Goal: Book appointment/travel/reservation

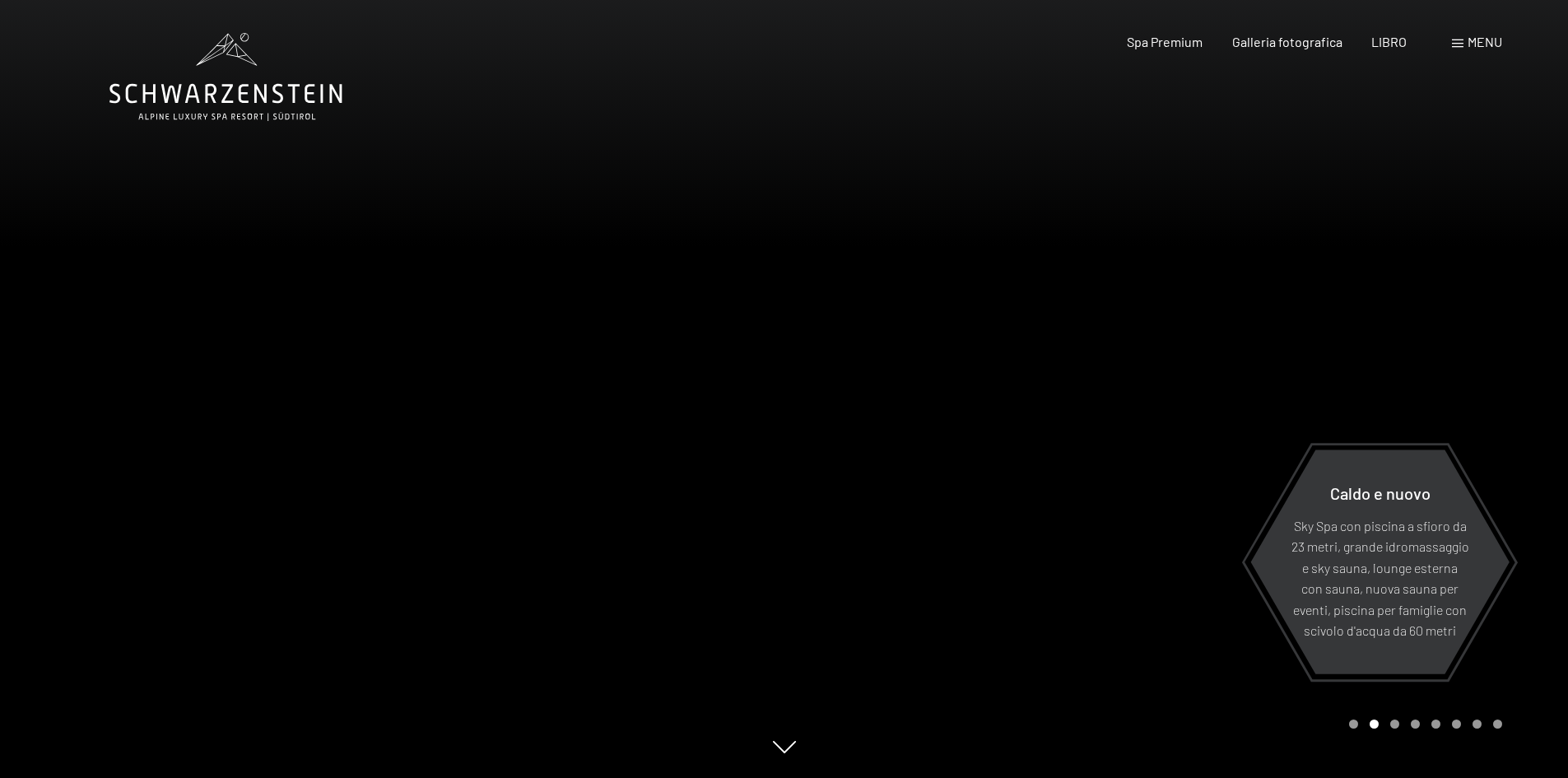
click at [1490, 37] on font "menu" at bounding box center [1484, 41] width 34 height 16
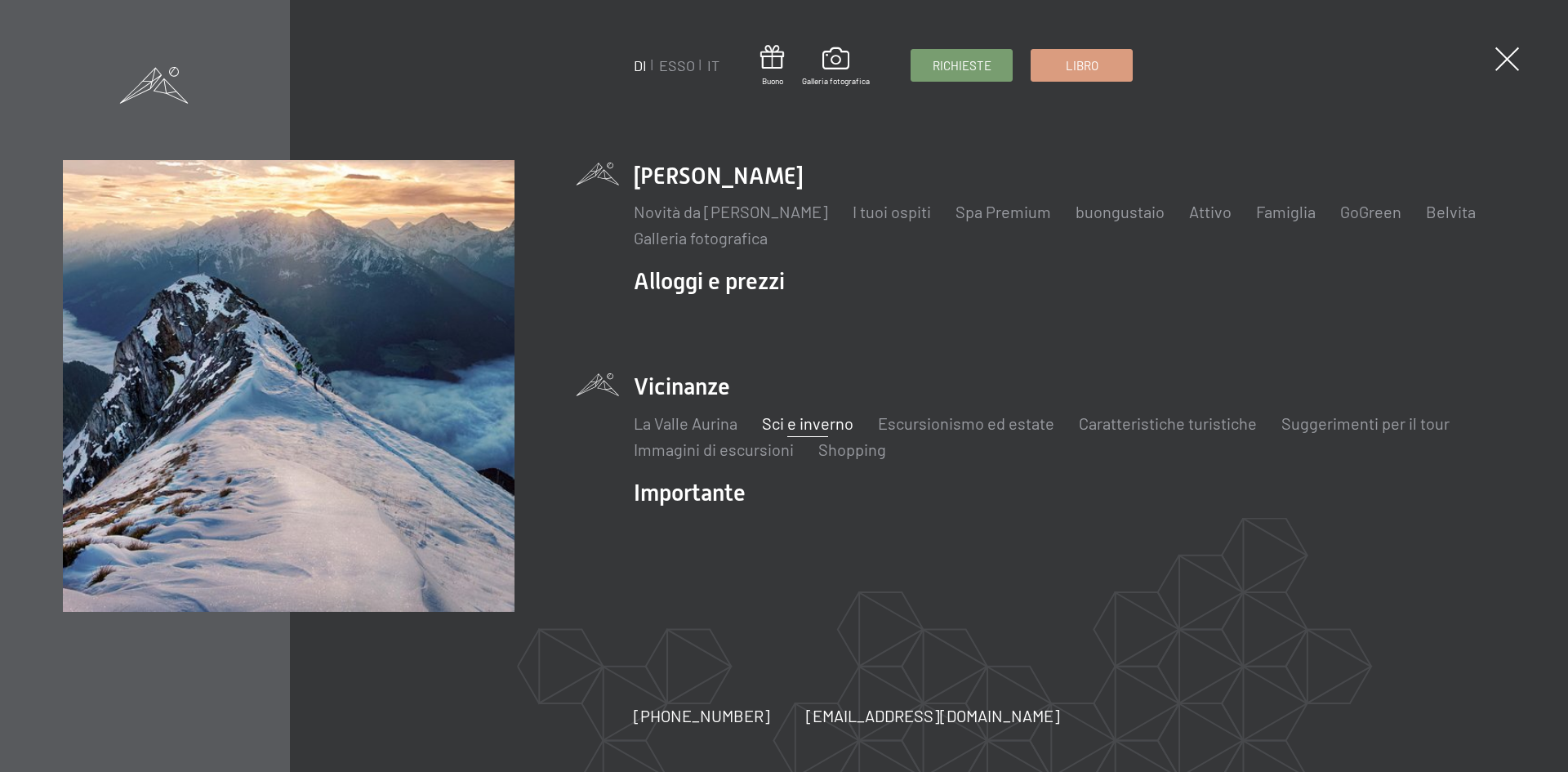
click at [823, 420] on font "Sci e inverno" at bounding box center [808, 423] width 91 height 19
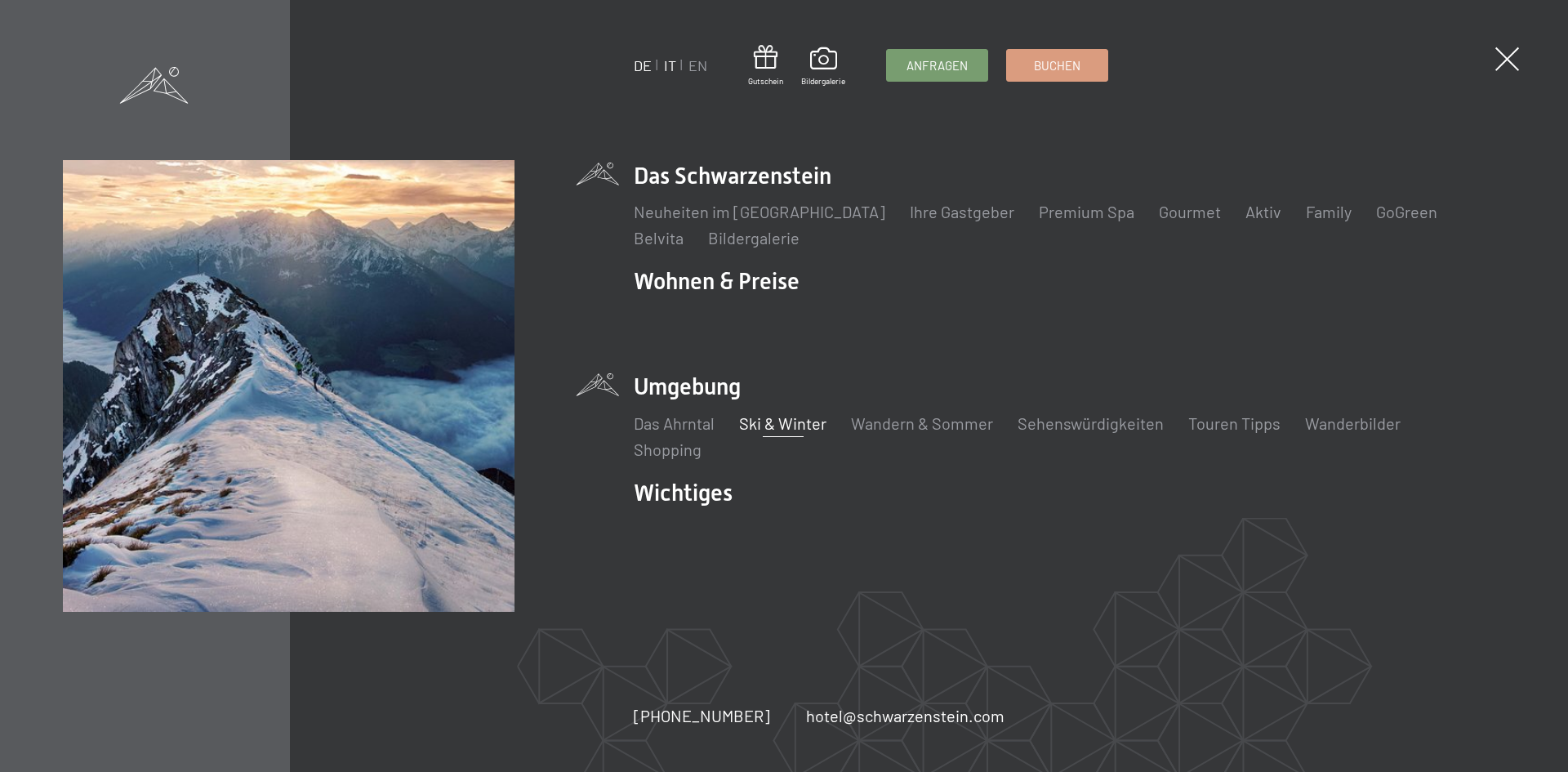
click at [669, 68] on link "IT" at bounding box center [670, 65] width 13 height 18
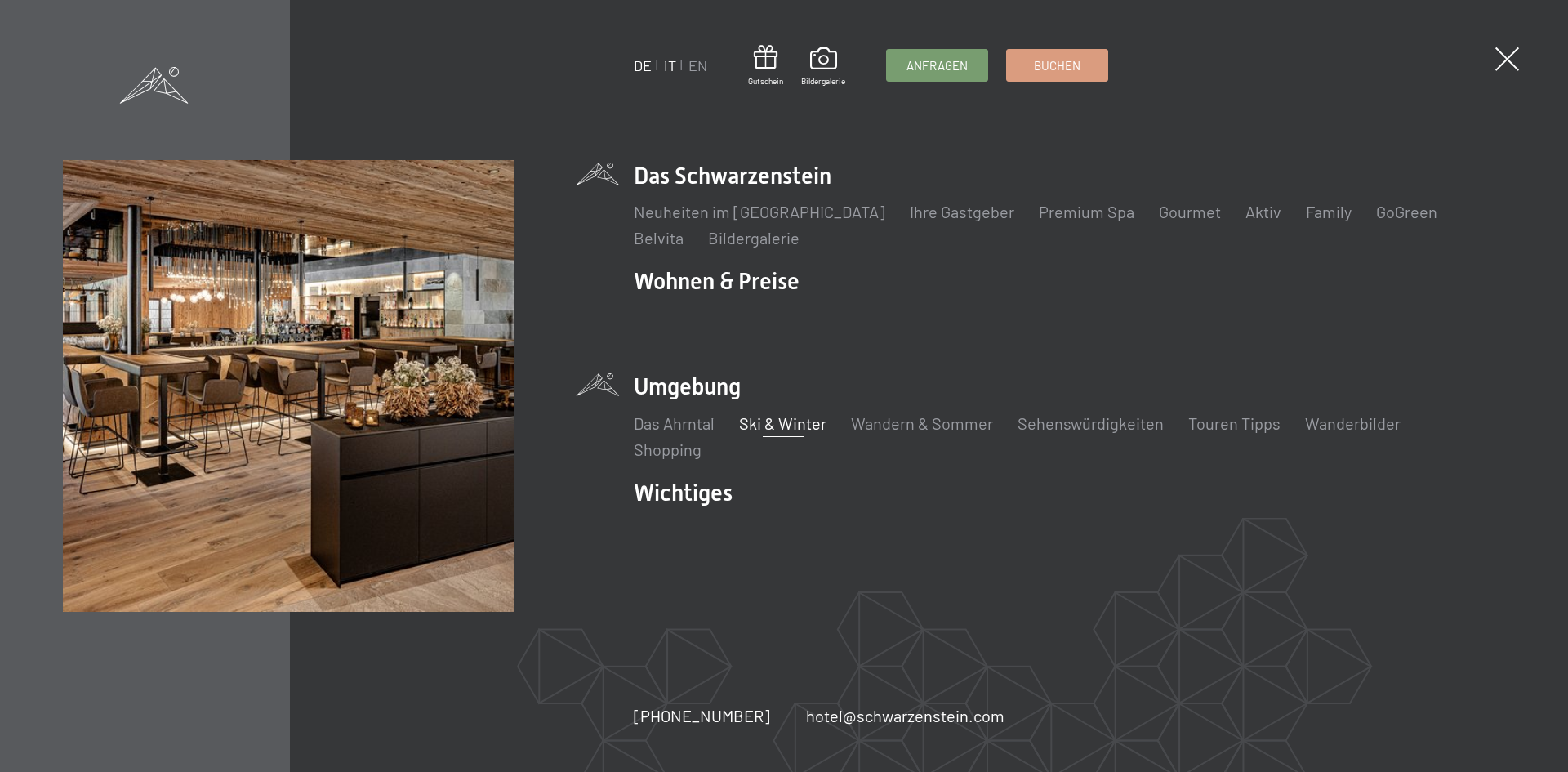
click at [672, 64] on link "IT" at bounding box center [670, 65] width 13 height 18
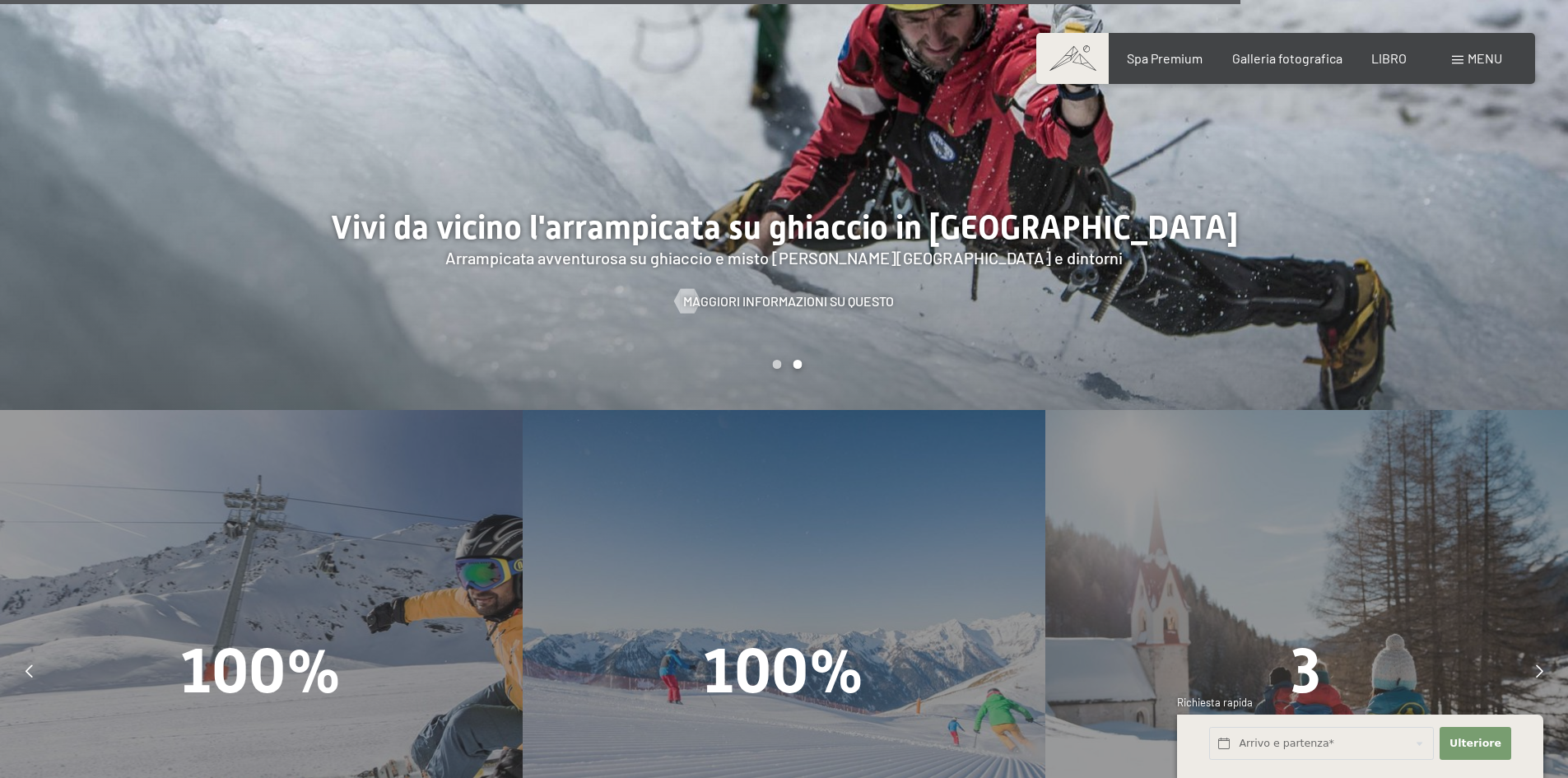
scroll to position [4606, 0]
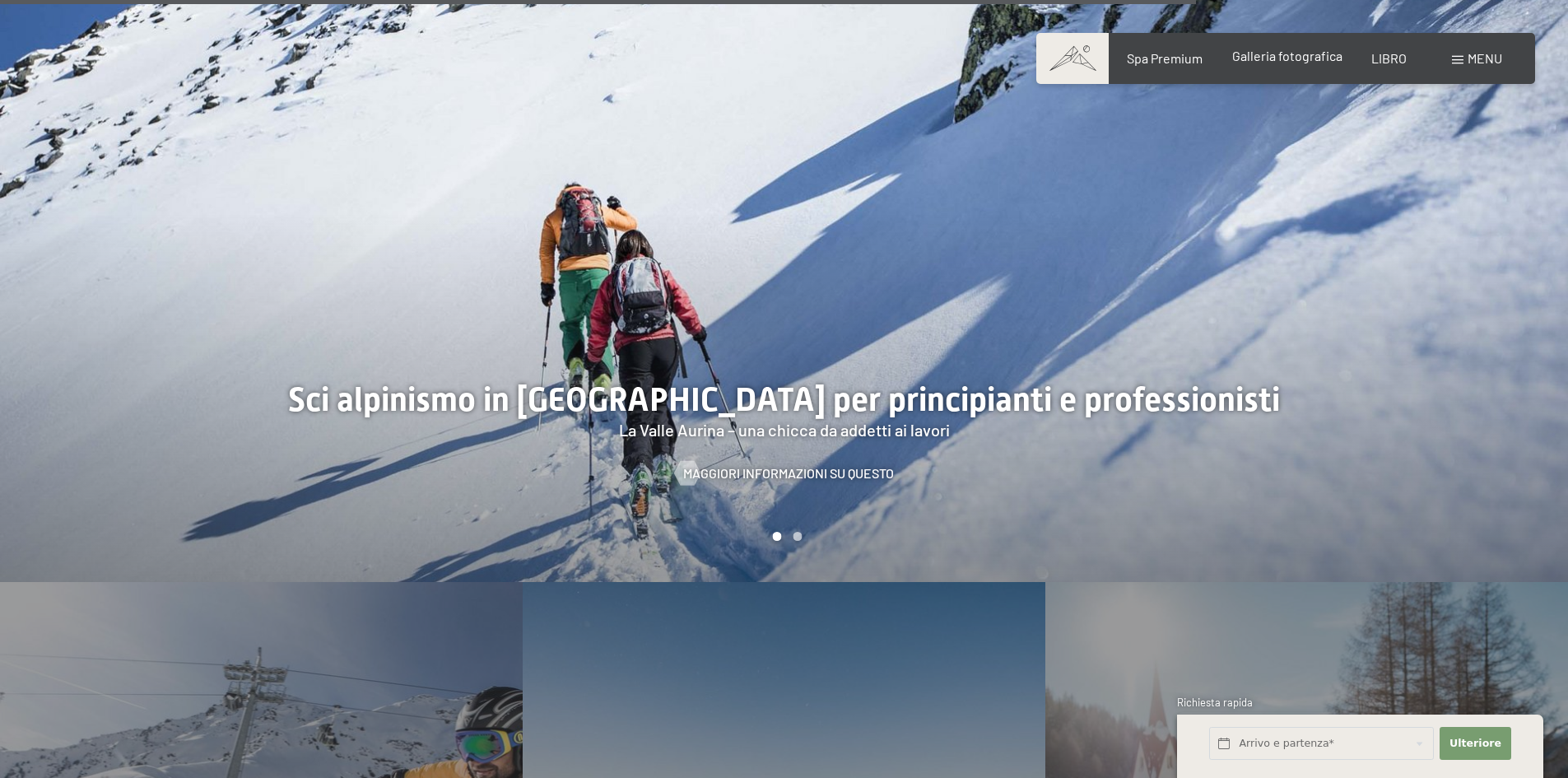
click at [1293, 64] on div "Galleria fotografica" at bounding box center [1287, 56] width 111 height 19
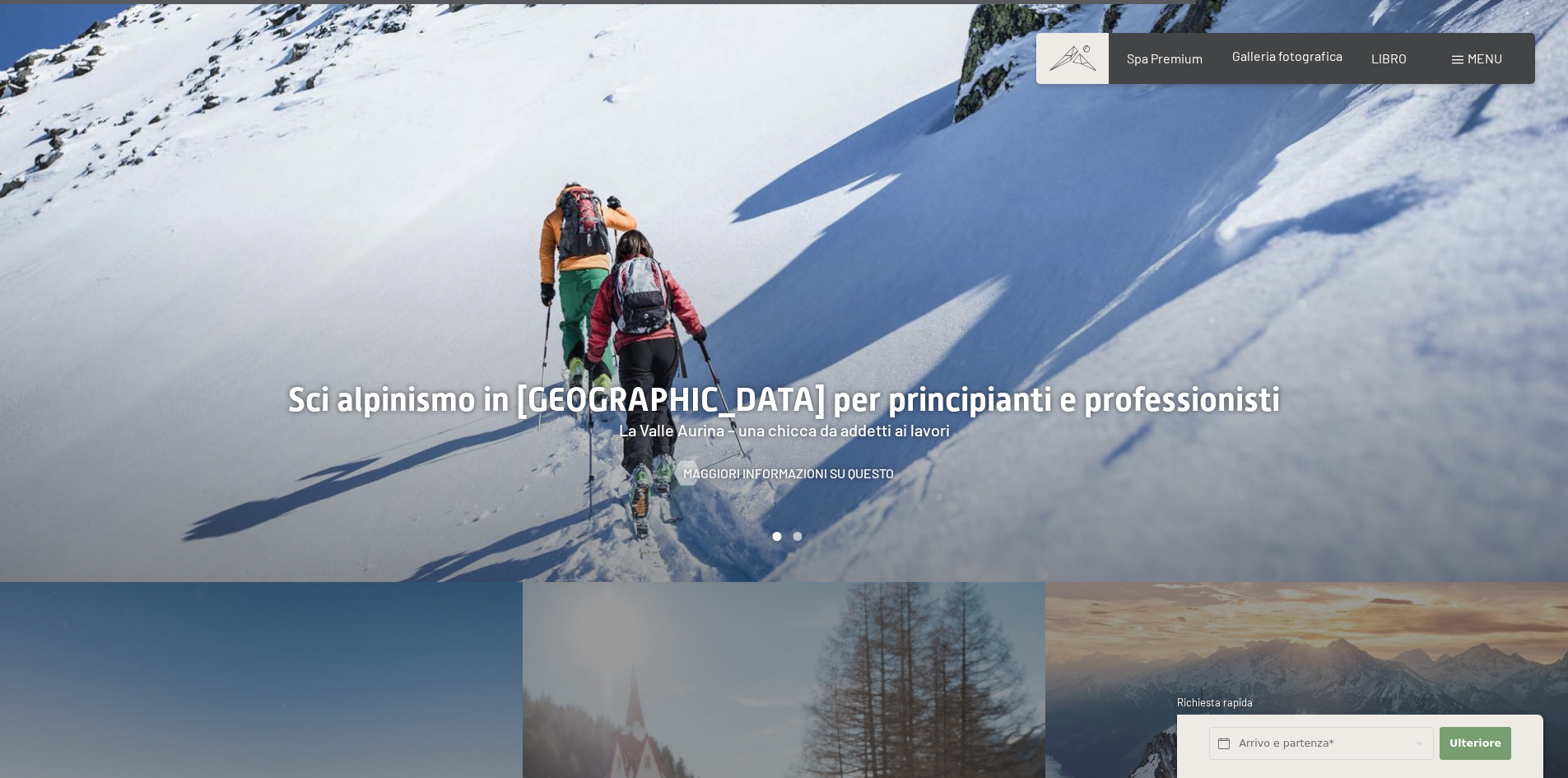
click at [1292, 57] on font "Galleria fotografica" at bounding box center [1287, 56] width 111 height 16
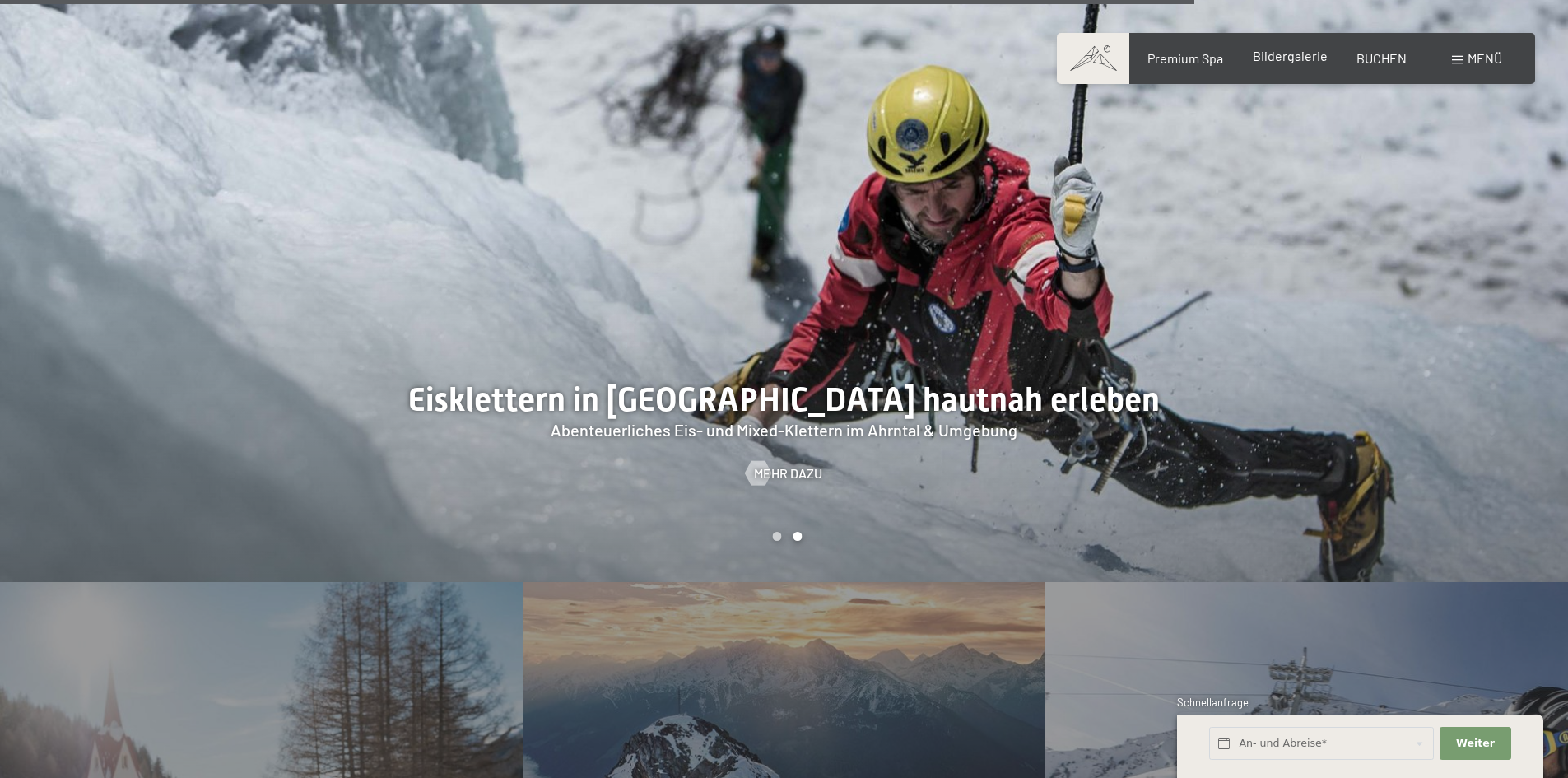
scroll to position [4592, 0]
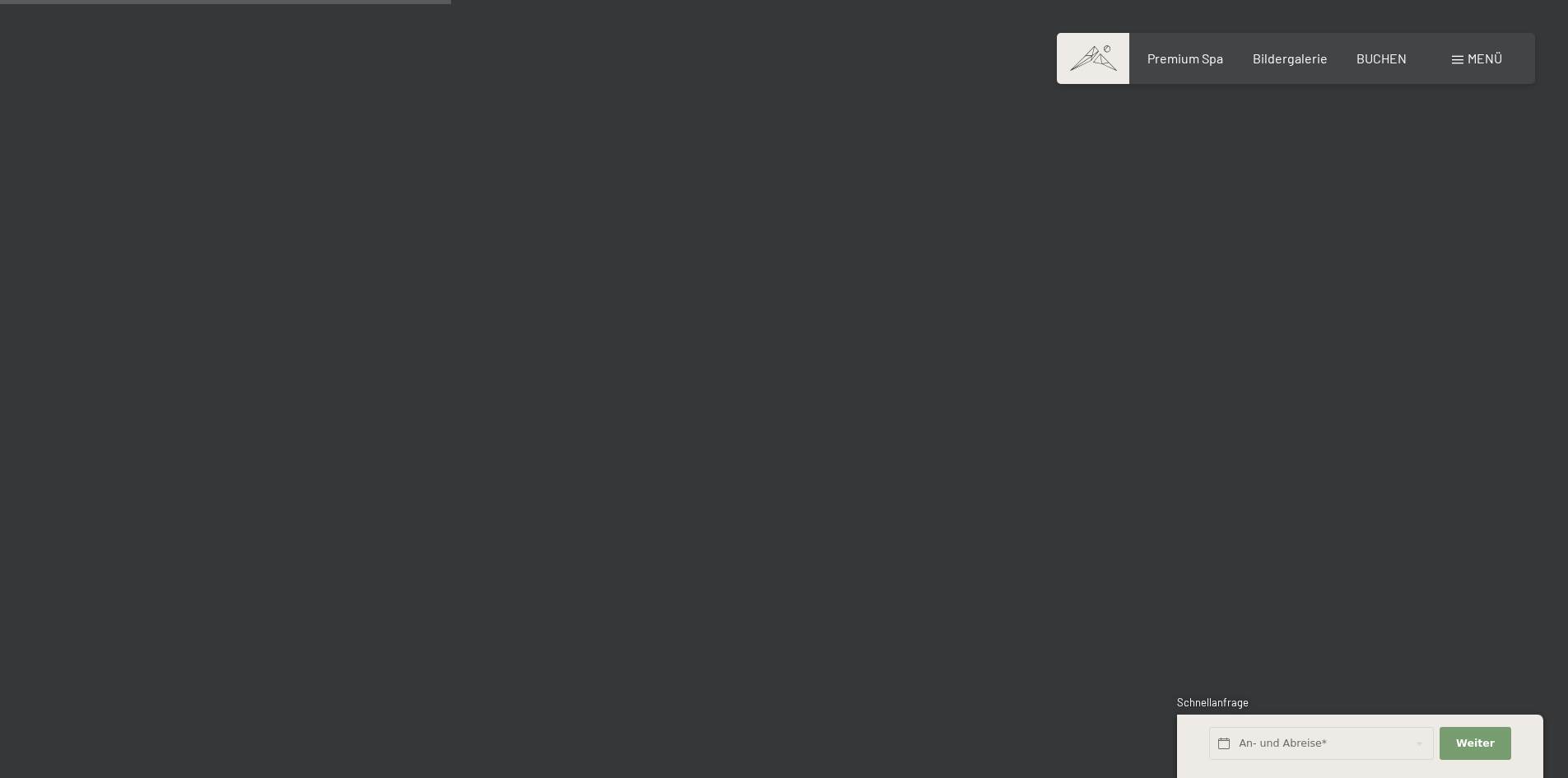
scroll to position [6360, 0]
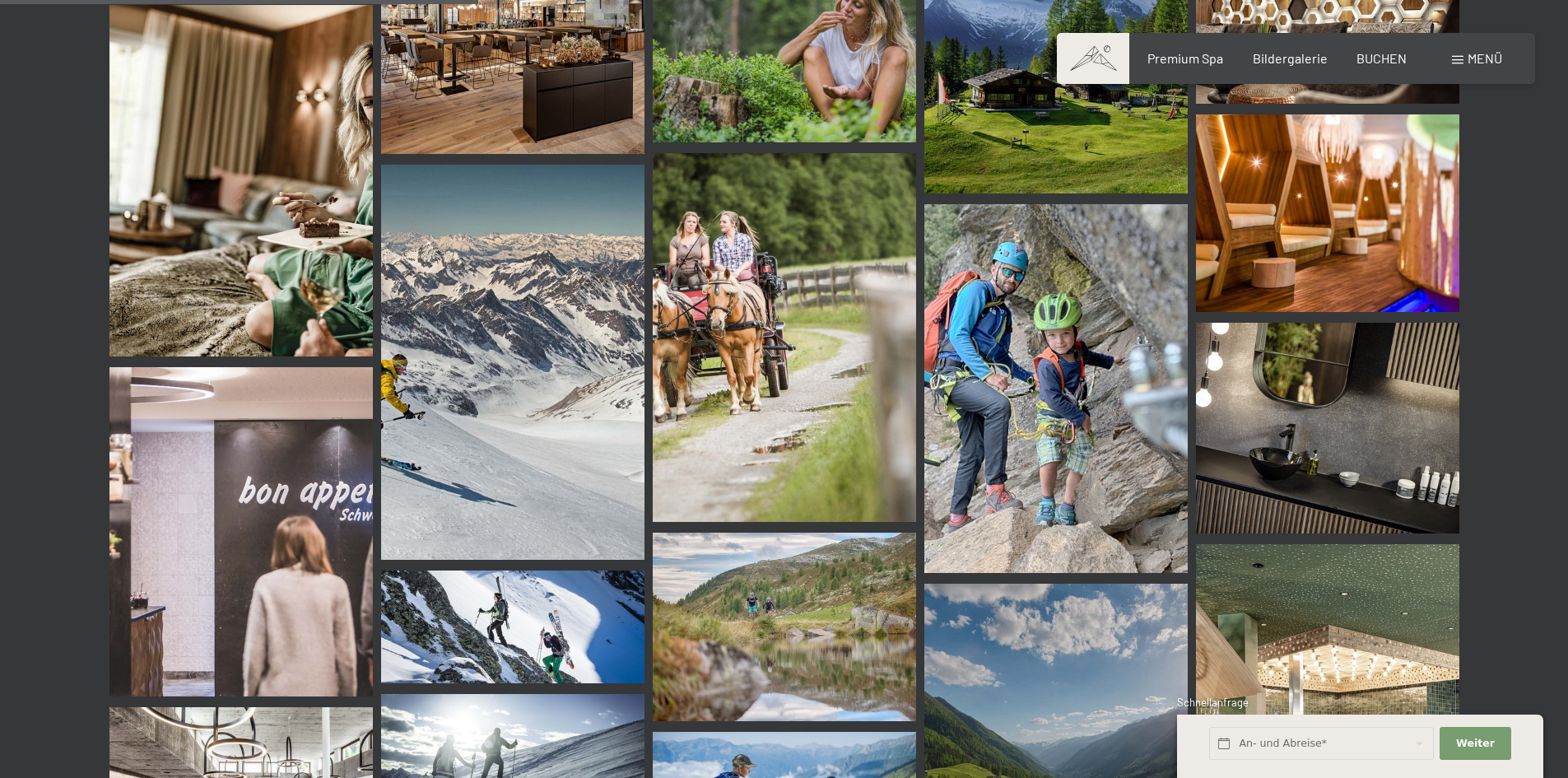
drag, startPoint x: 1547, startPoint y: 246, endPoint x: 1547, endPoint y: 255, distance: 9.0
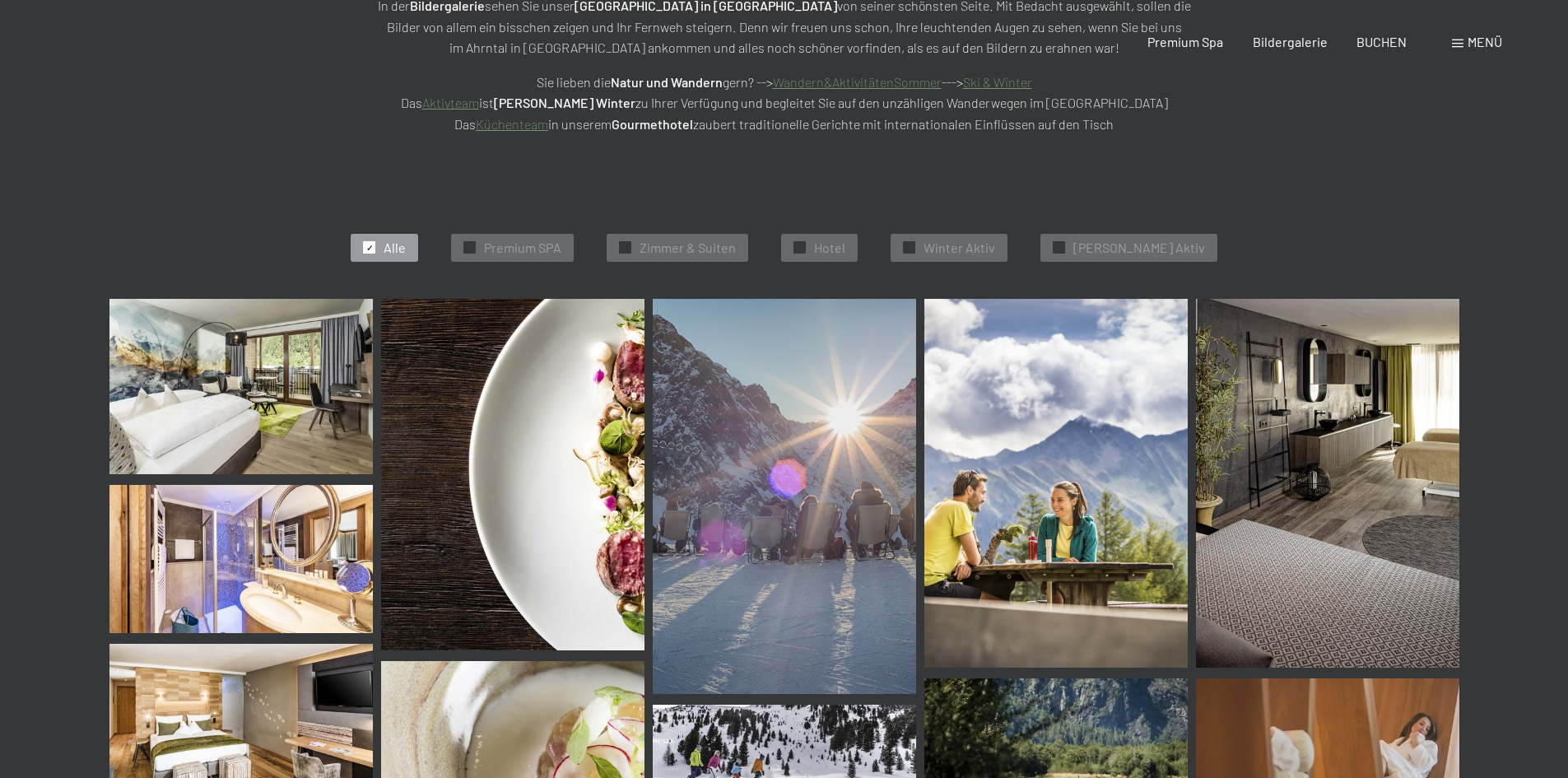
scroll to position [0, 0]
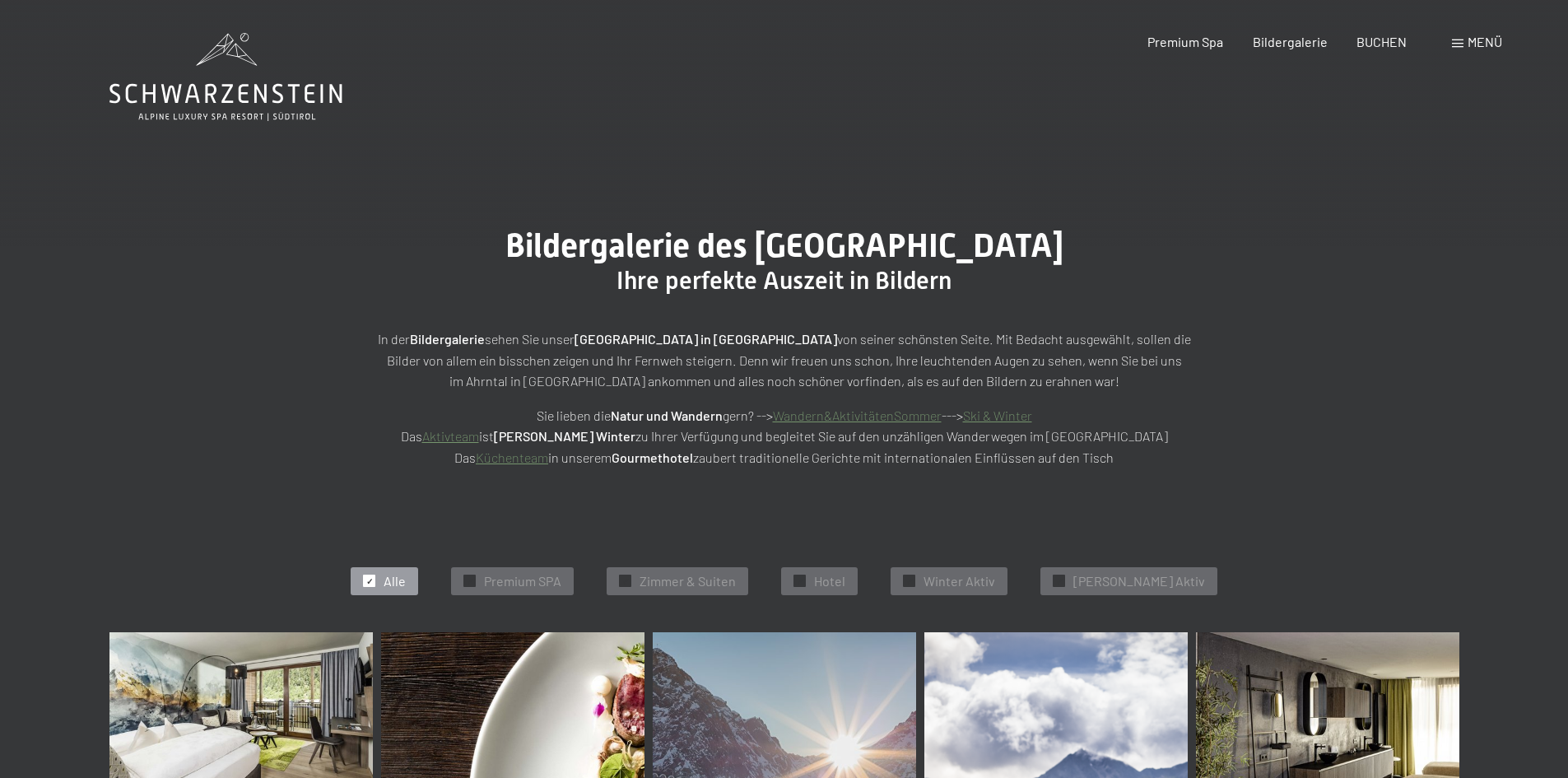
click at [1483, 35] on span "Menü" at bounding box center [1484, 41] width 34 height 16
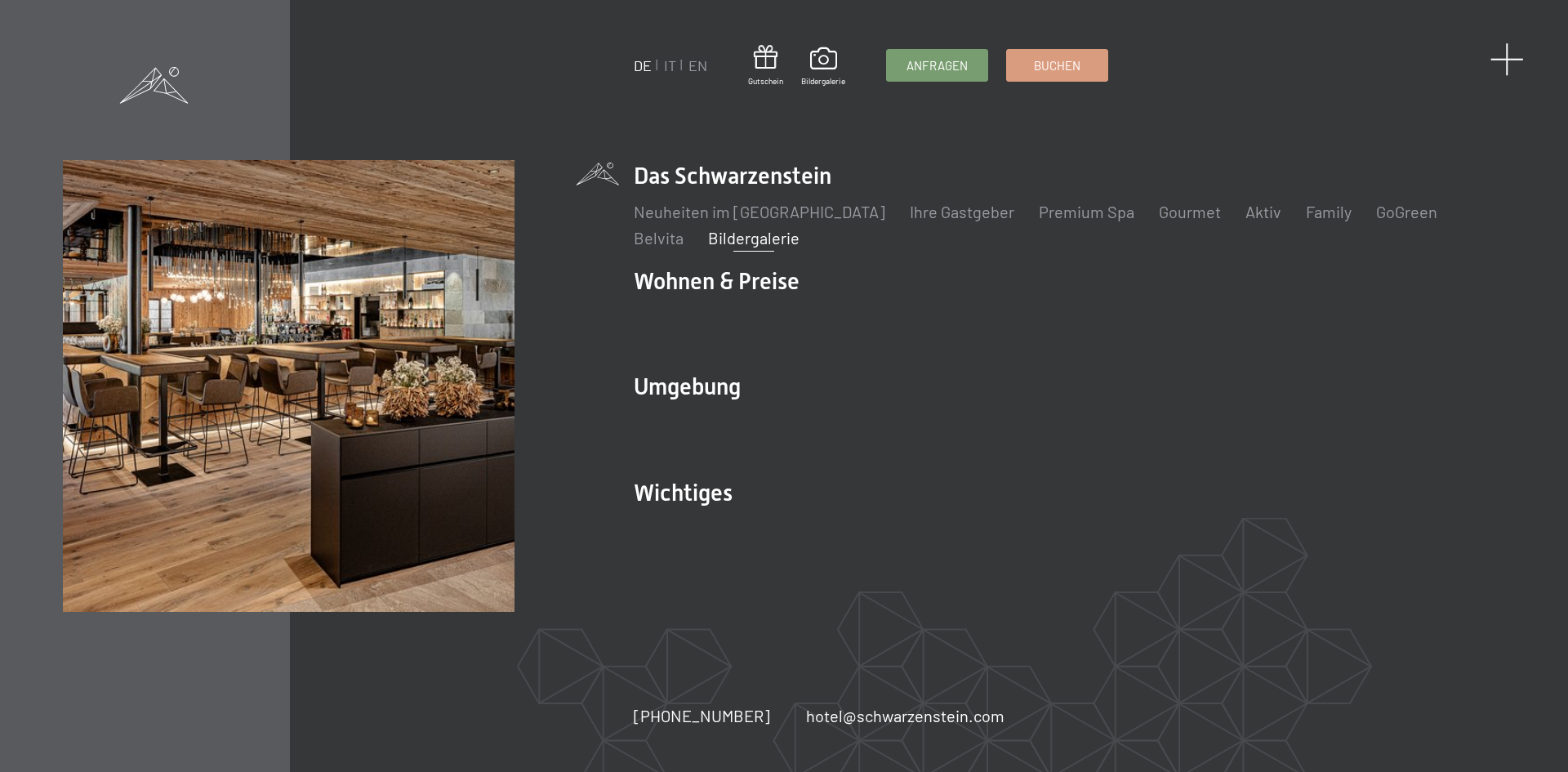
click at [1501, 65] on span at bounding box center [1507, 59] width 33 height 33
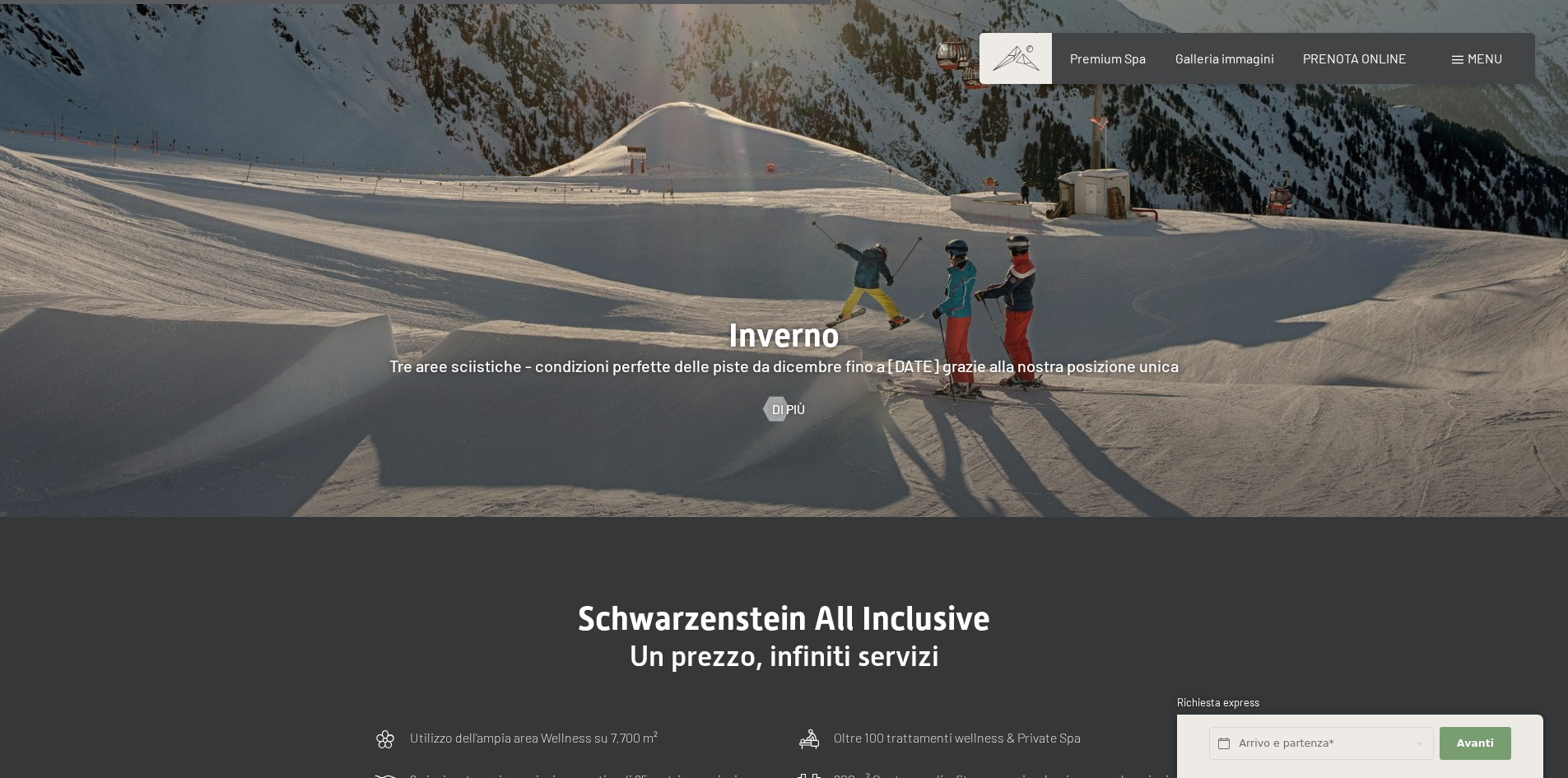
scroll to position [4395, 0]
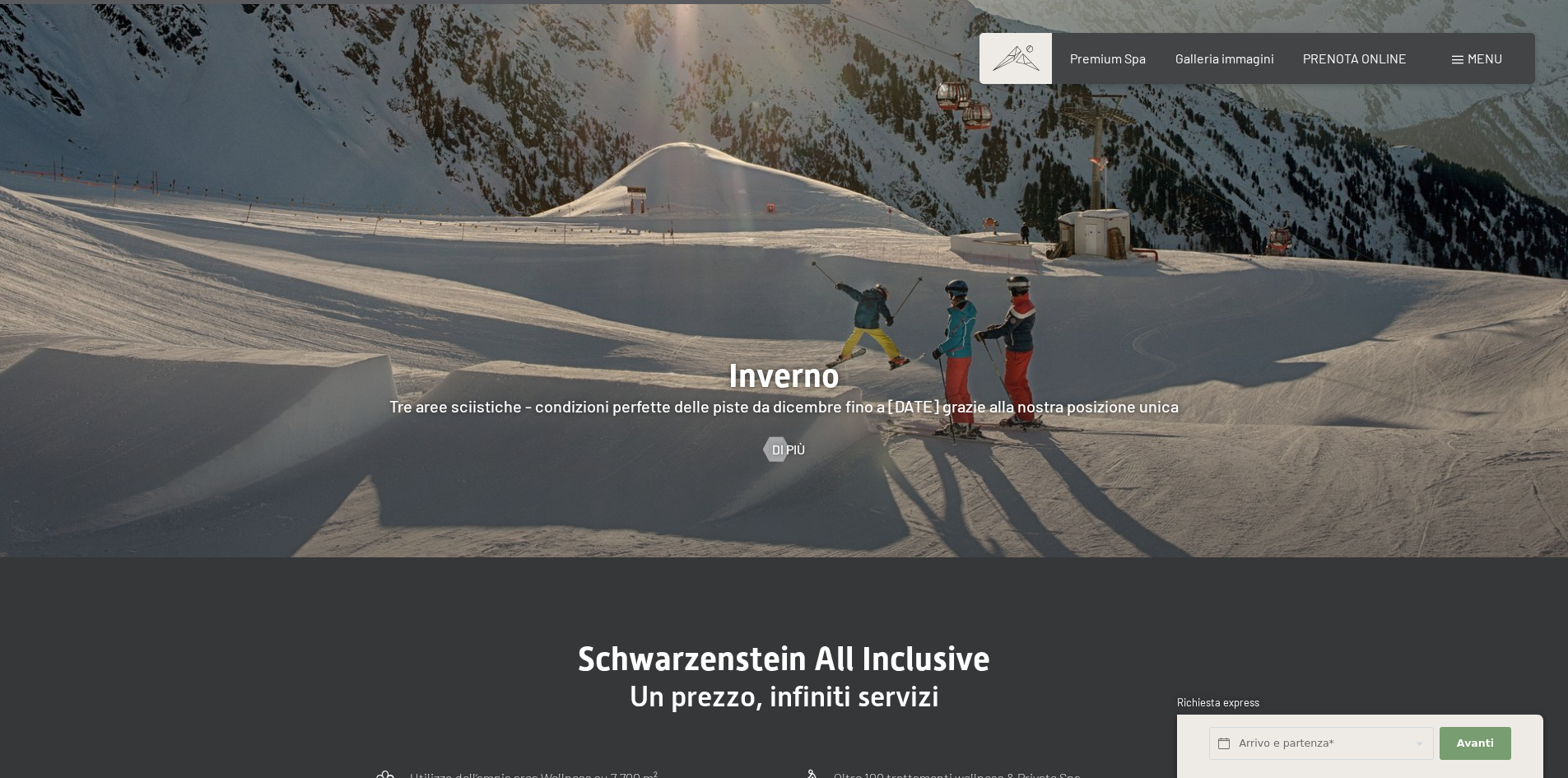
drag, startPoint x: 1576, startPoint y: 51, endPoint x: 1580, endPoint y: 390, distance: 339.0
click at [1567, 390] on html "Prenotazione Richiesta Premium Spa Galleria immagini PRENOTA ONLINE Menu DE IT …" at bounding box center [784, 178] width 1568 height 9147
click at [805, 440] on span "Di più" at bounding box center [806, 449] width 33 height 19
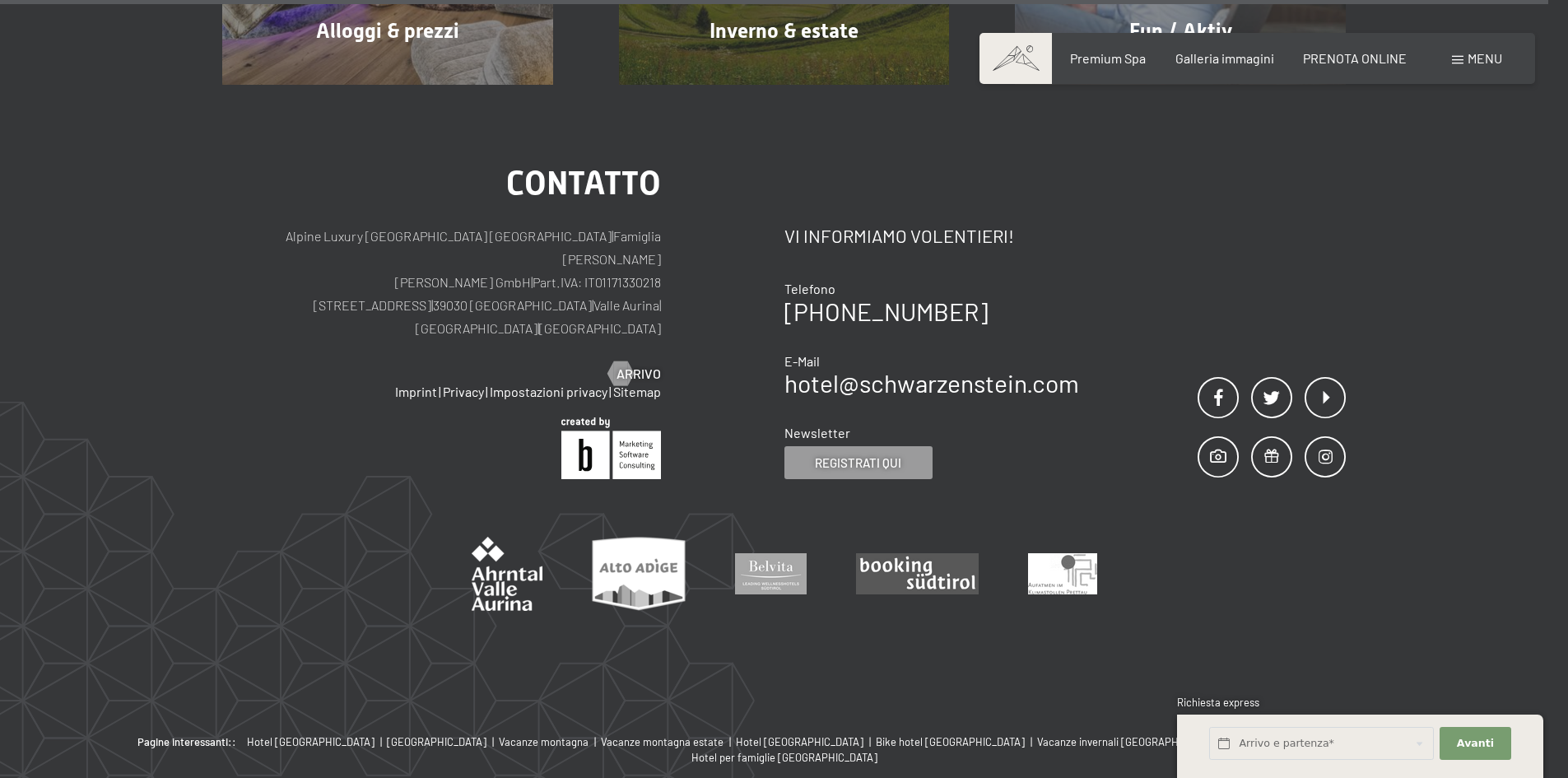
scroll to position [8242, 0]
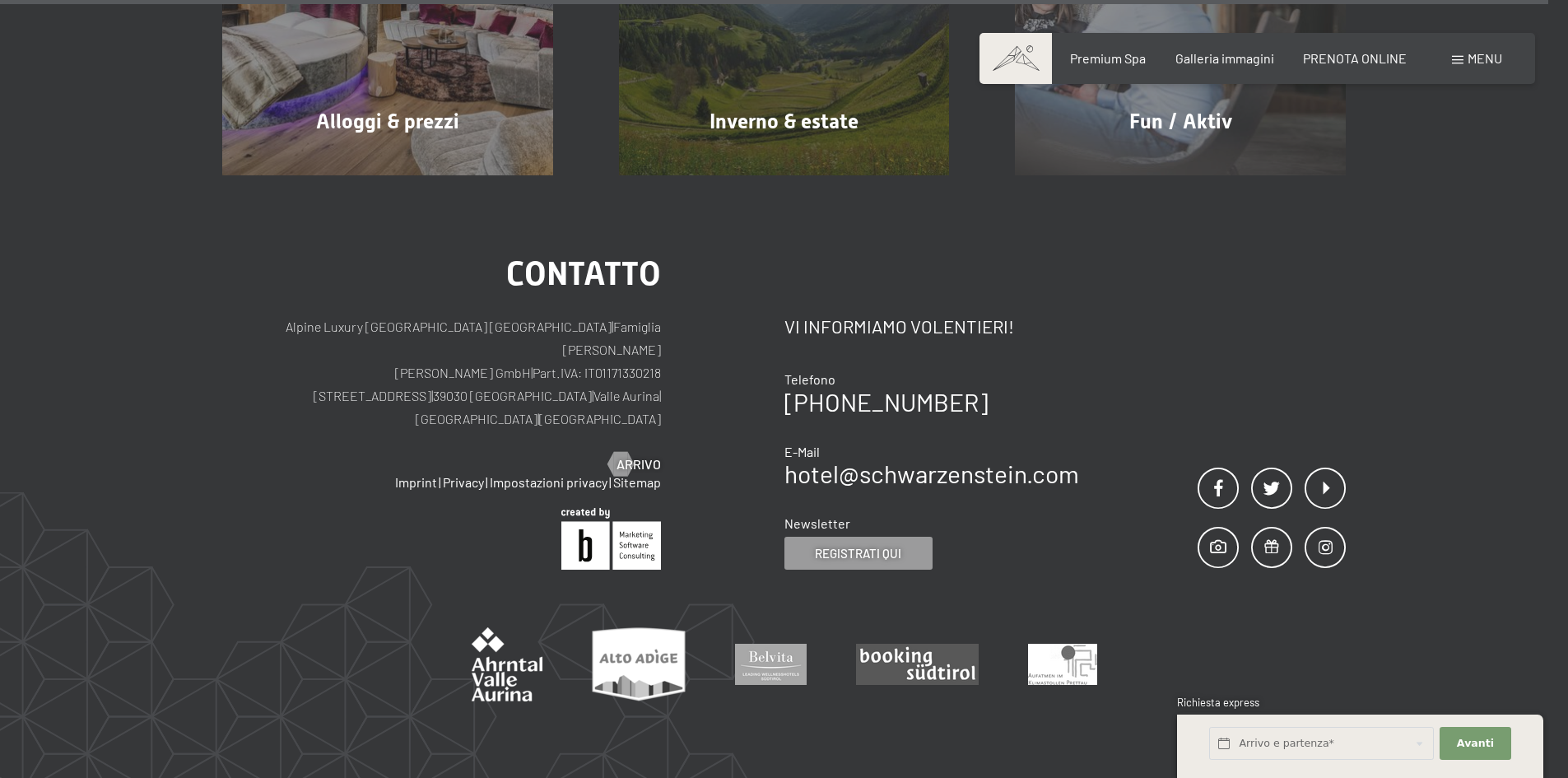
drag, startPoint x: 1575, startPoint y: 58, endPoint x: 1576, endPoint y: 751, distance: 693.0
